Goal: Information Seeking & Learning: Learn about a topic

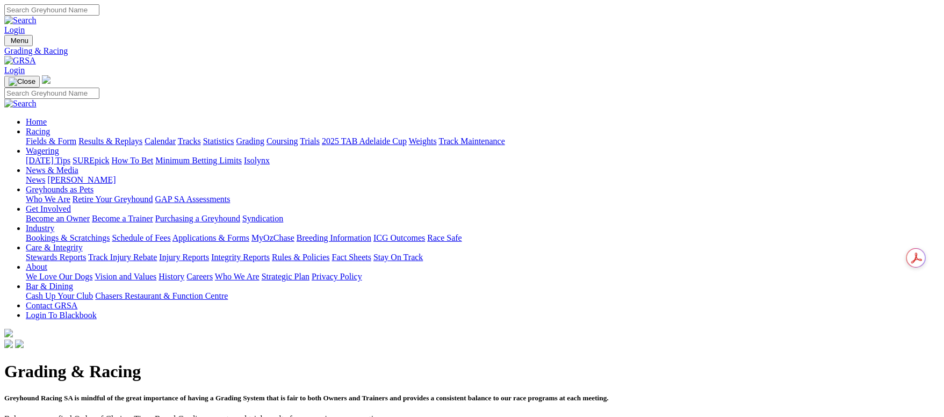
click at [76, 137] on link "Fields & Form" at bounding box center [51, 141] width 51 height 9
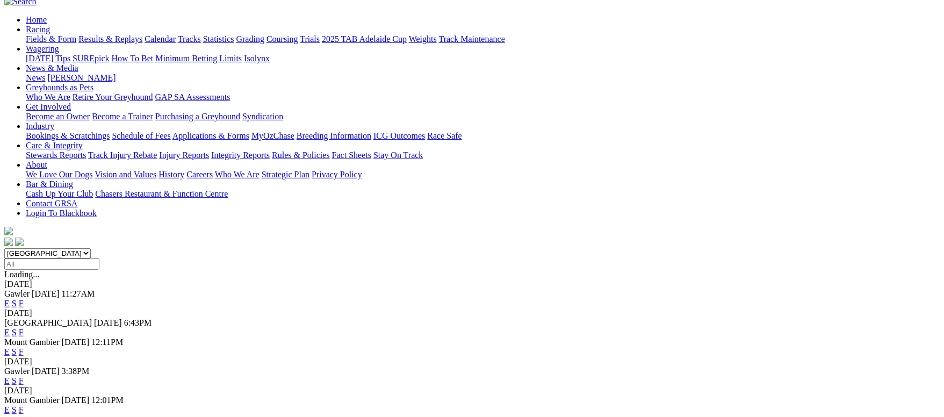
scroll to position [81, 0]
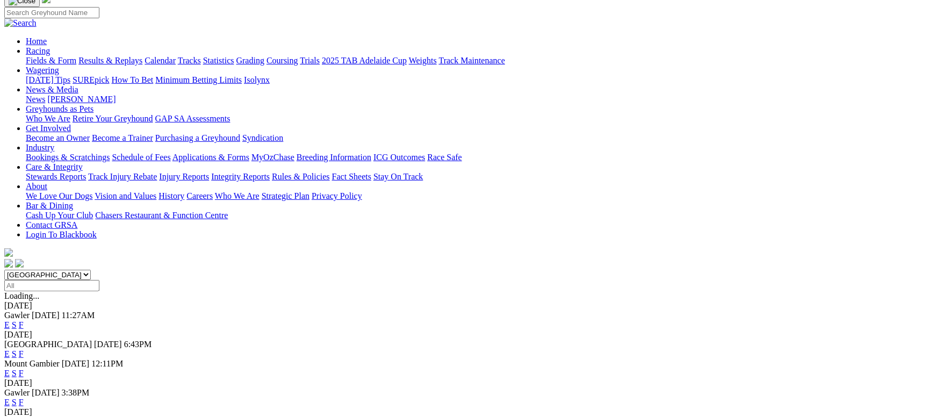
click at [24, 320] on link "F" at bounding box center [21, 324] width 5 height 9
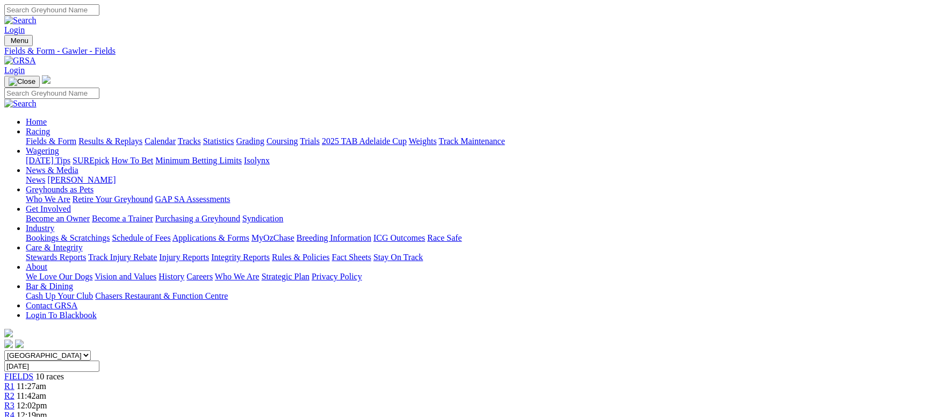
click at [264, 137] on link "Grading" at bounding box center [251, 141] width 28 height 9
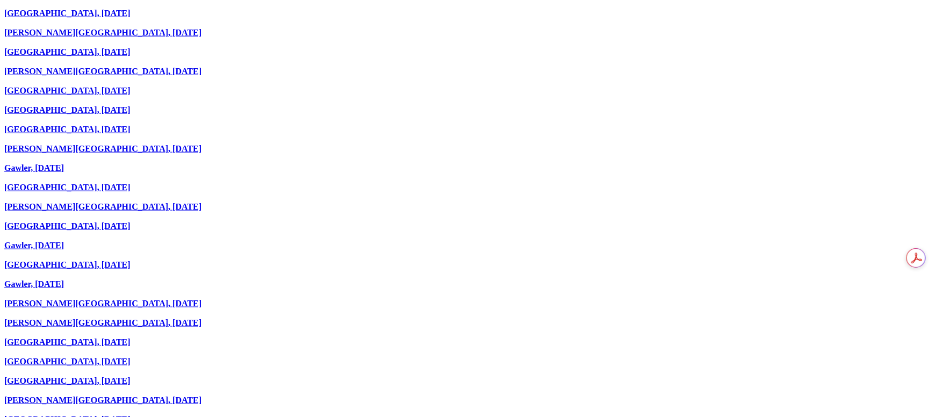
scroll to position [932, 0]
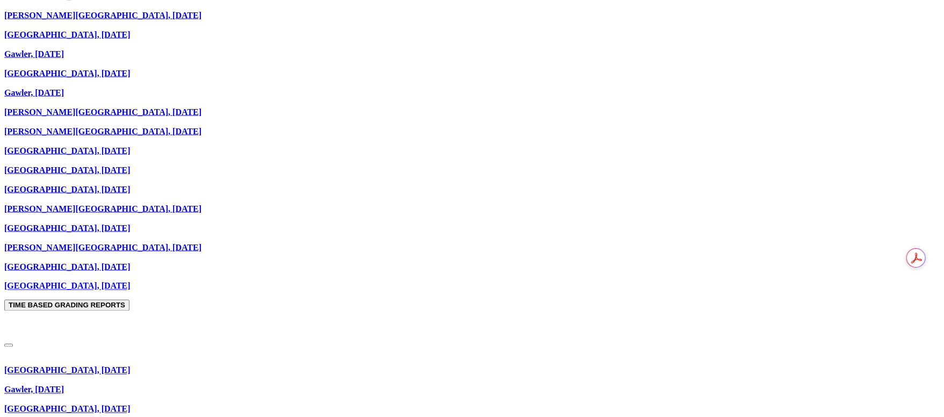
scroll to position [1048, 0]
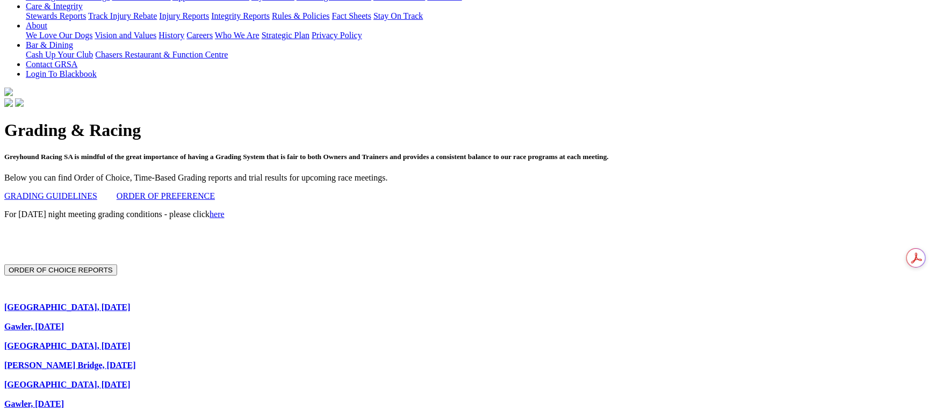
scroll to position [241, 0]
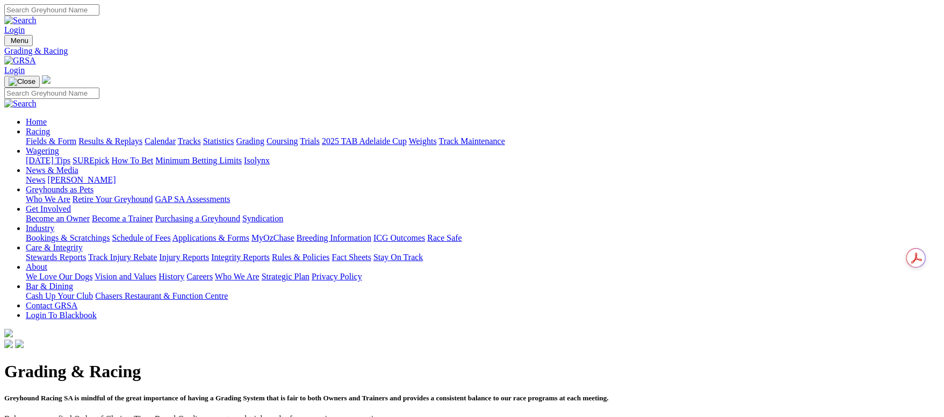
click at [76, 137] on link "Fields & Form" at bounding box center [51, 141] width 51 height 9
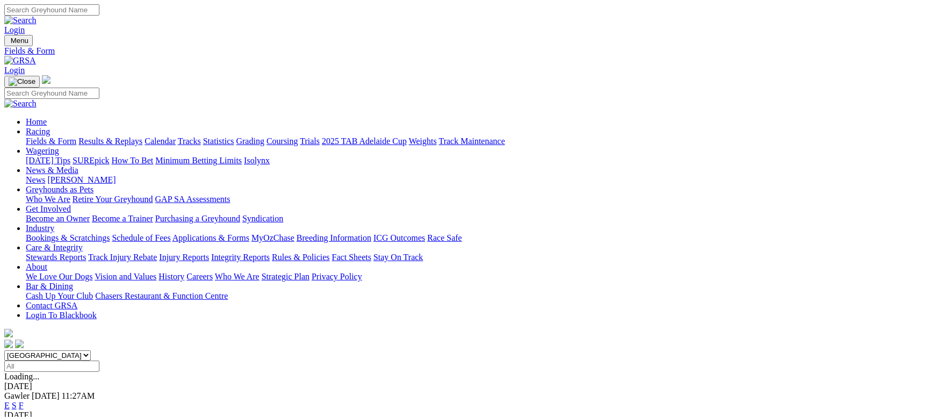
click at [76, 137] on link "Fields & Form" at bounding box center [51, 141] width 51 height 9
click at [142, 137] on link "Results & Replays" at bounding box center [110, 141] width 64 height 9
click at [76, 137] on link "Fields & Form" at bounding box center [51, 141] width 51 height 9
click at [142, 137] on link "Results & Replays" at bounding box center [110, 141] width 64 height 9
click at [76, 137] on link "Fields & Form" at bounding box center [51, 141] width 51 height 9
